Goal: Navigation & Orientation: Find specific page/section

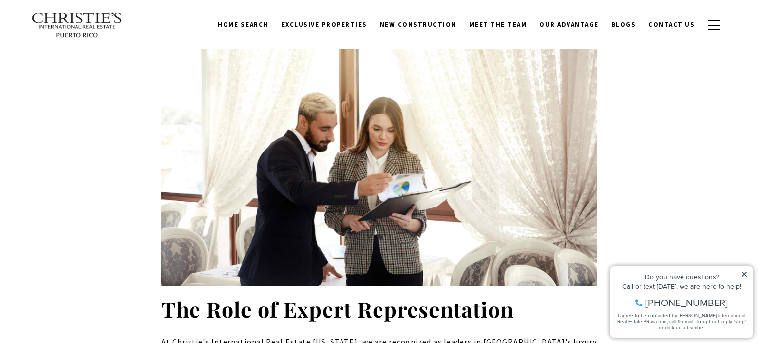
scroll to position [5877, 0]
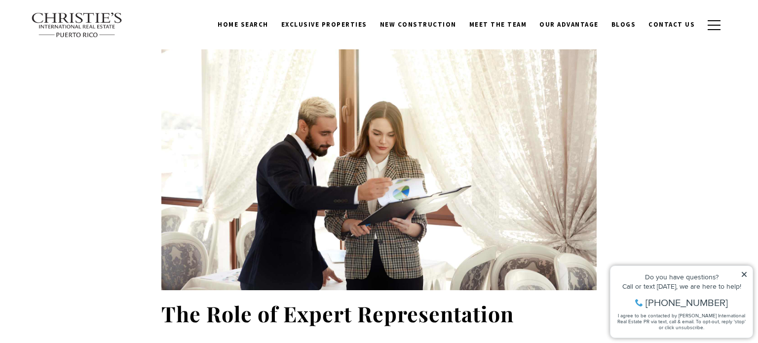
click at [268, 21] on link "Home Search" at bounding box center [243, 24] width 64 height 19
click at [270, 23] on link "Home Search" at bounding box center [243, 24] width 64 height 19
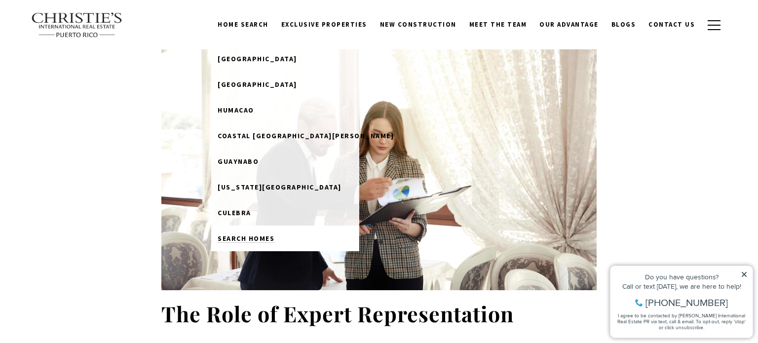
click at [274, 237] on span "Search Homes" at bounding box center [246, 238] width 57 height 9
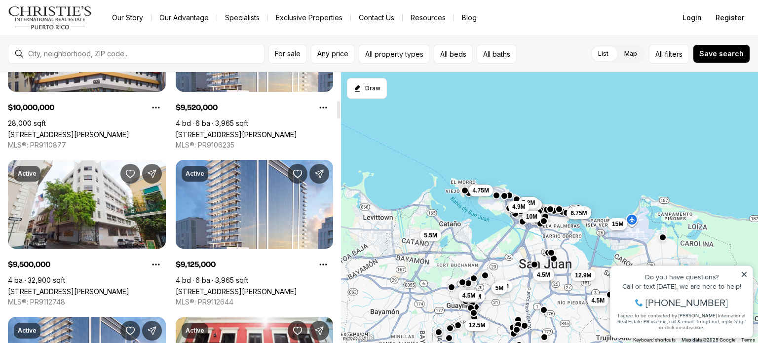
scroll to position [437, 0]
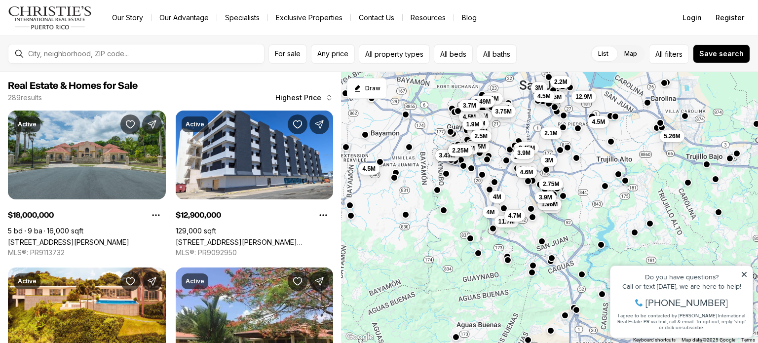
click at [326, 97] on icon "button" at bounding box center [329, 98] width 8 height 8
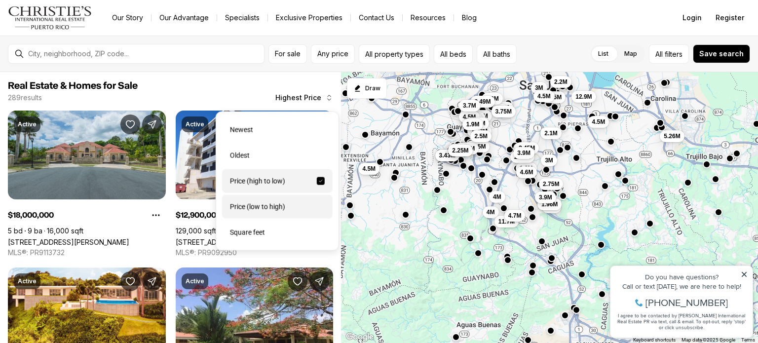
click at [288, 208] on div "Price (low to high)" at bounding box center [277, 207] width 111 height 24
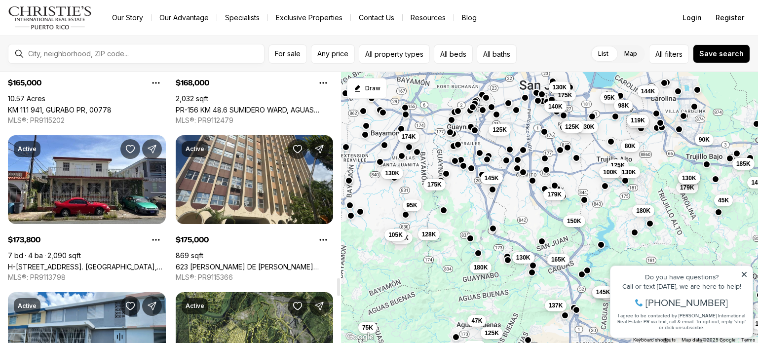
scroll to position [3114, 0]
